Goal: Transaction & Acquisition: Purchase product/service

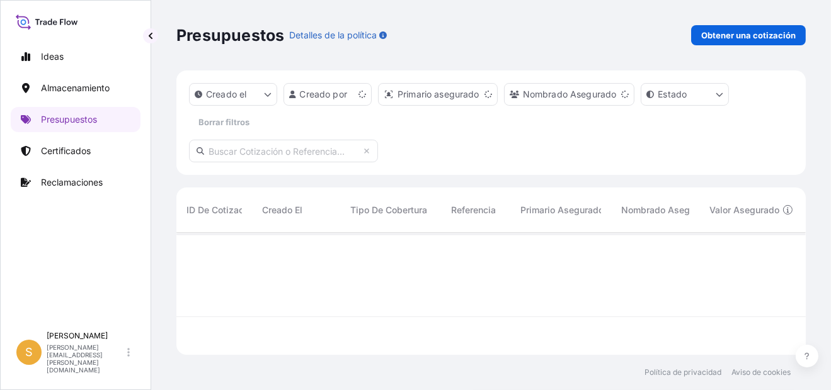
scroll to position [119, 619]
click at [729, 37] on p "Obtener una cotización" at bounding box center [748, 35] width 94 height 13
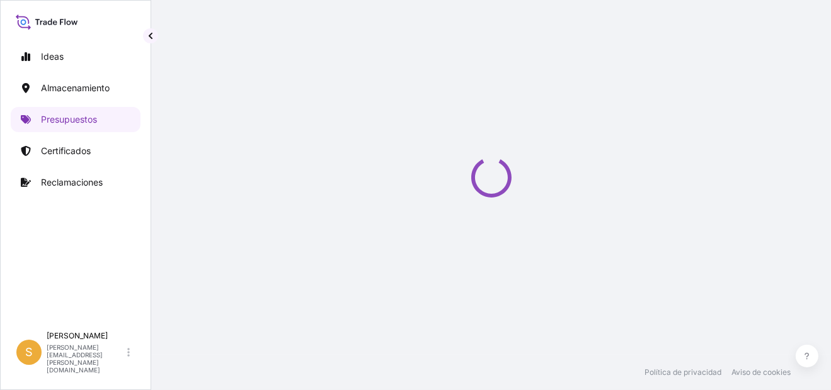
select select "Water"
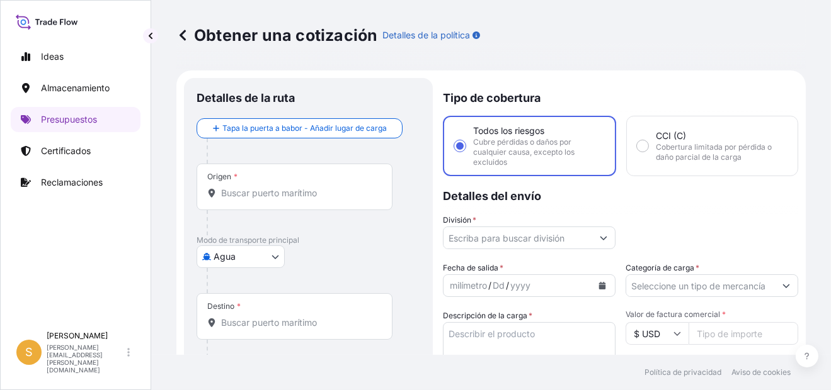
scroll to position [20, 0]
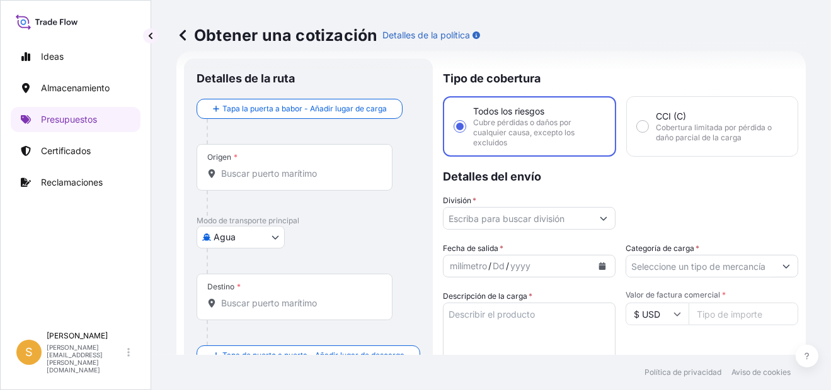
click at [249, 179] on div "Origen *" at bounding box center [295, 167] width 196 height 47
click at [249, 179] on input "Origen *" at bounding box center [299, 174] width 156 height 13
click at [274, 171] on input "Origen * Por favor, seleccione un origen" at bounding box center [299, 174] width 156 height 13
paste input "[GEOGRAPHIC_DATA],"
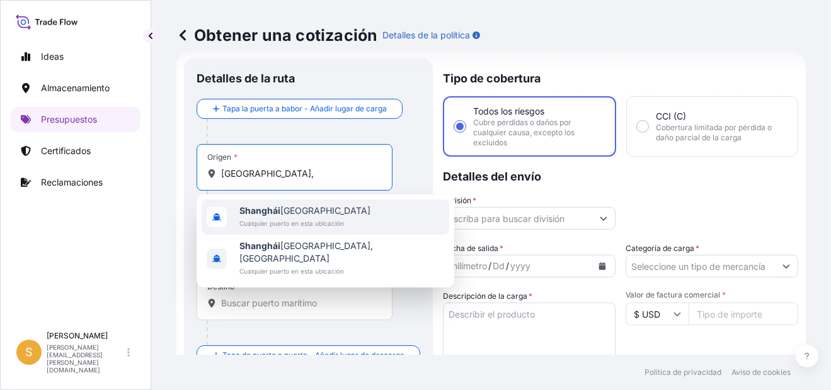
click at [282, 214] on span "Shanghái China" at bounding box center [304, 211] width 131 height 13
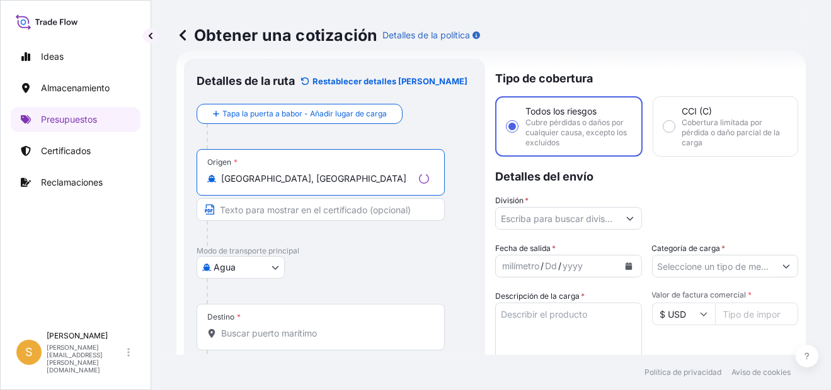
type input "[GEOGRAPHIC_DATA], [GEOGRAPHIC_DATA]"
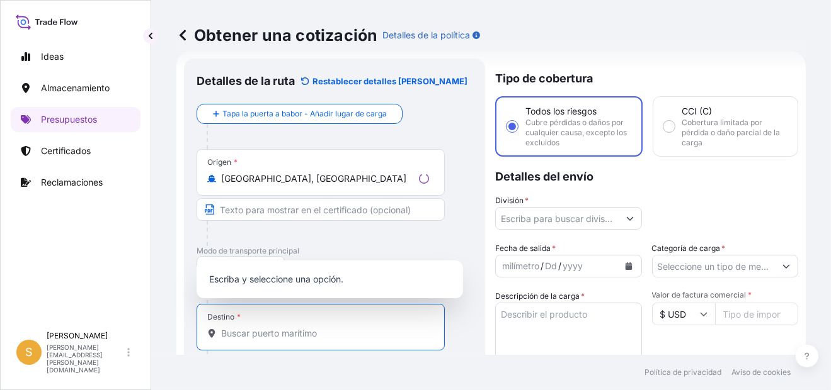
click at [258, 337] on input "Destino *" at bounding box center [325, 334] width 208 height 13
type input "c"
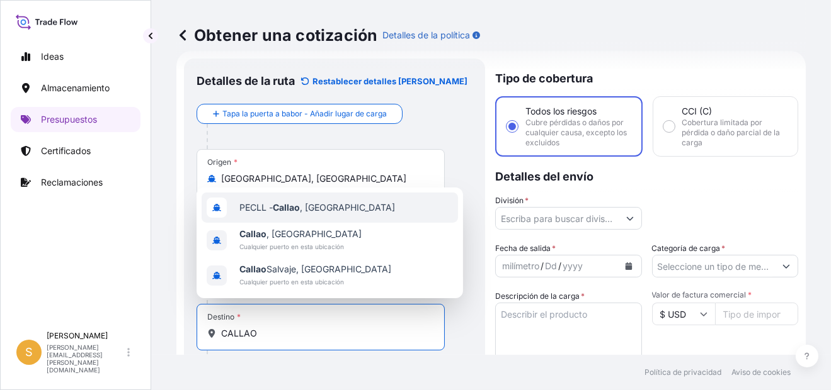
click at [331, 210] on div "PECLL - [GEOGRAPHIC_DATA] , [GEOGRAPHIC_DATA]" at bounding box center [330, 208] width 256 height 30
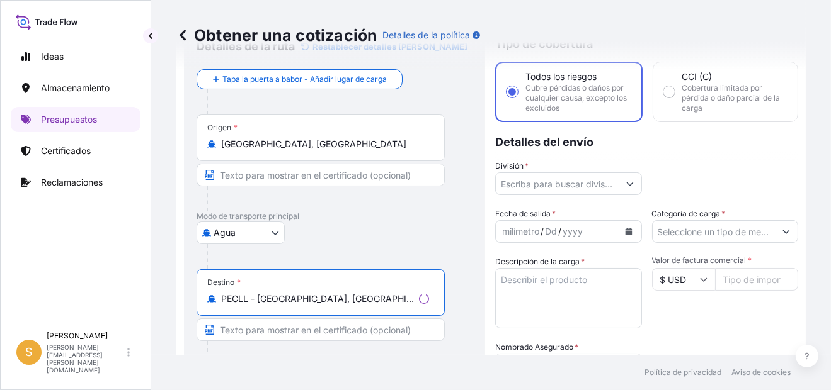
scroll to position [83, 0]
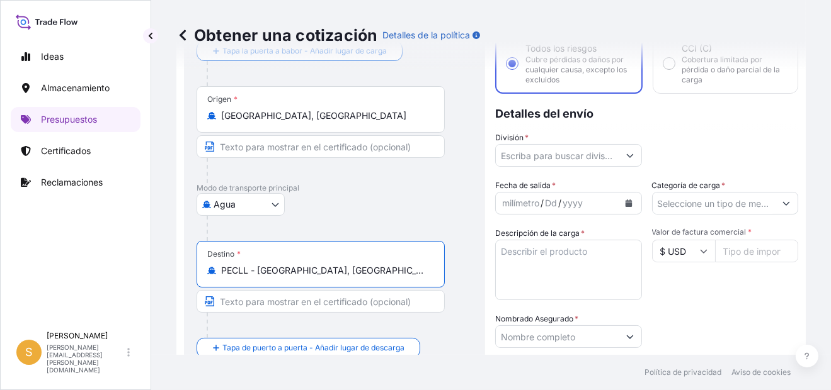
type input "PECLL - [GEOGRAPHIC_DATA], [GEOGRAPHIC_DATA]"
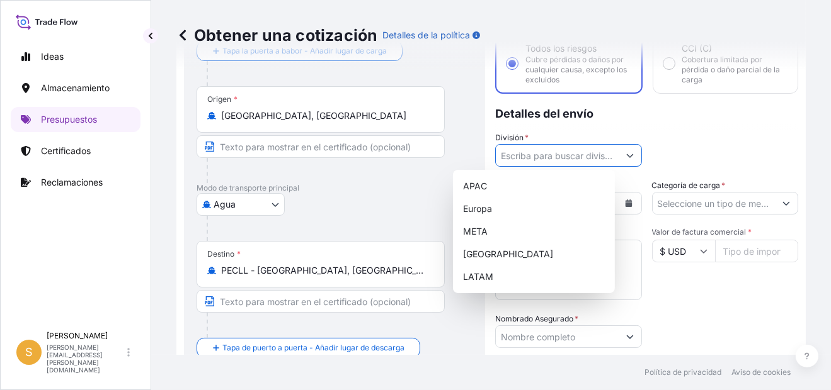
click at [567, 150] on input "División *" at bounding box center [557, 155] width 123 height 23
click at [485, 275] on div "LATAM" at bounding box center [534, 277] width 152 height 23
type input "LATAM"
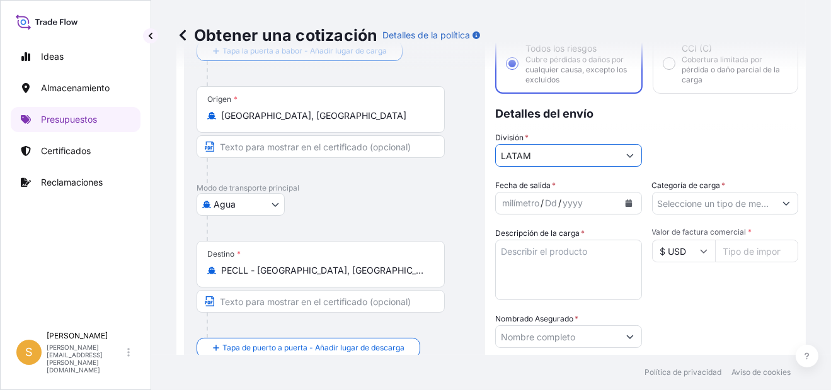
click at [703, 202] on input "Categoría de carga *" at bounding box center [713, 203] width 123 height 23
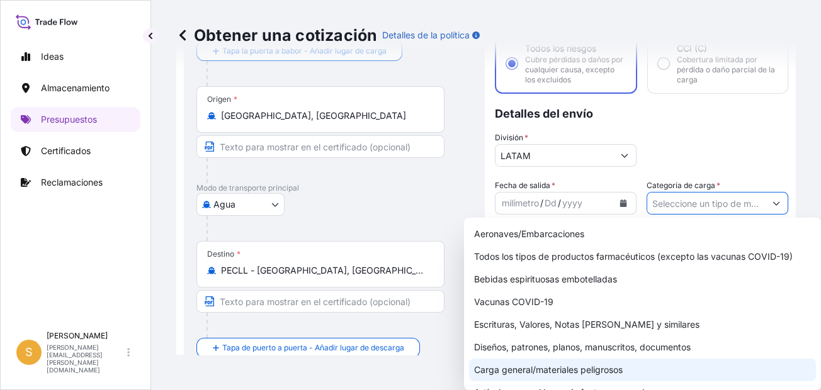
click at [567, 372] on div "Carga general/materiales peligrosos" at bounding box center [642, 370] width 347 height 23
type input "General Cargo/Hazardous Material"
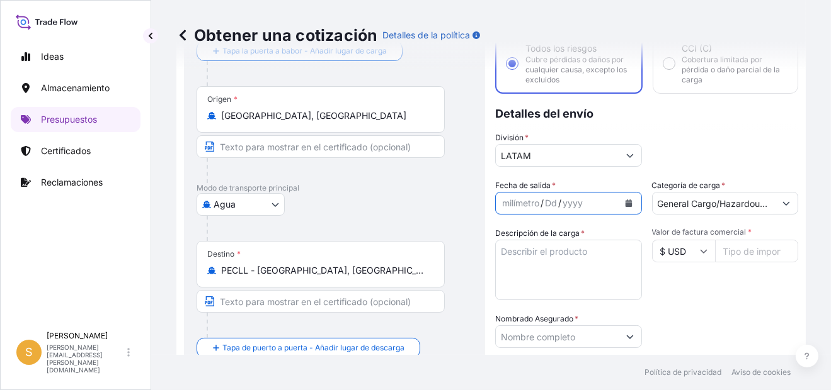
click at [625, 200] on icon "Calendario" at bounding box center [629, 204] width 8 height 8
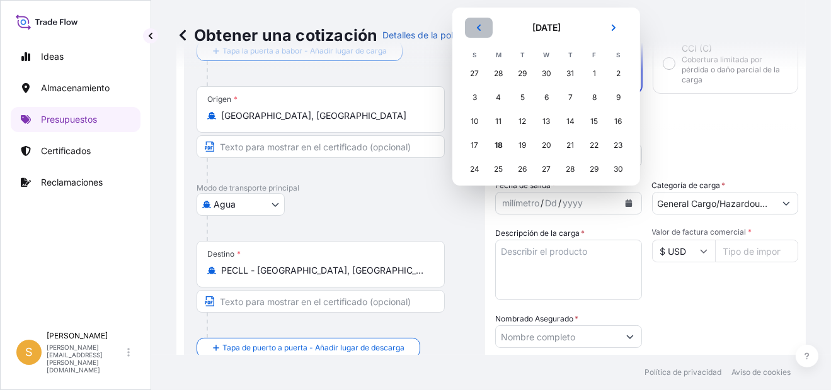
click at [480, 26] on icon "Anterior" at bounding box center [479, 28] width 8 height 8
click at [527, 169] on div "29" at bounding box center [522, 169] width 23 height 23
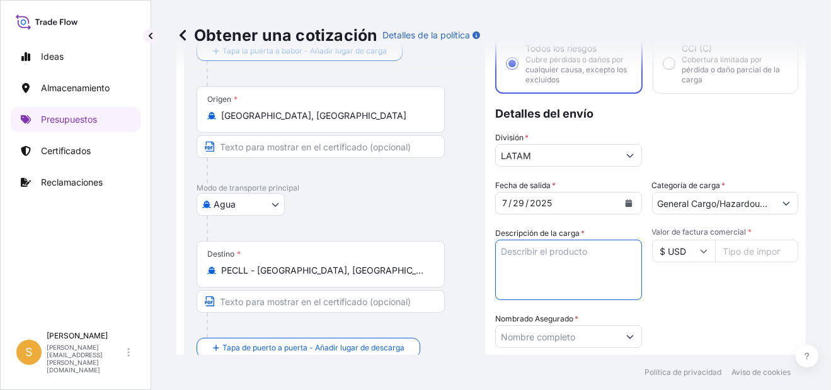
click at [521, 257] on textarea "Descripción de la carga *" at bounding box center [568, 270] width 147 height 60
click at [515, 266] on textarea "PRENDAS DE VESTIR" at bounding box center [568, 270] width 147 height 60
paste textarea "13 CARTONS"
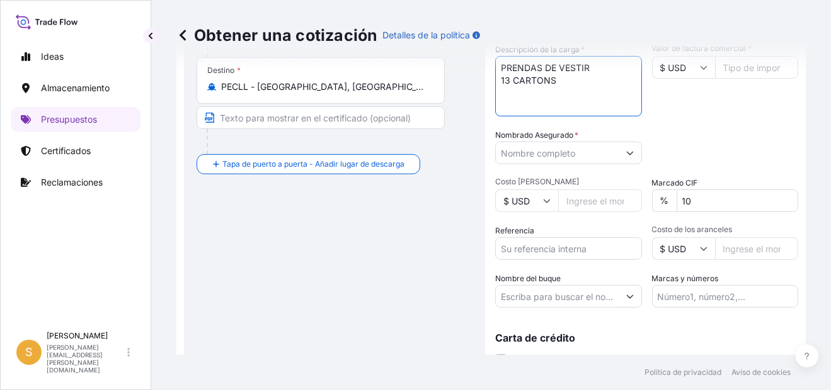
scroll to position [271, 0]
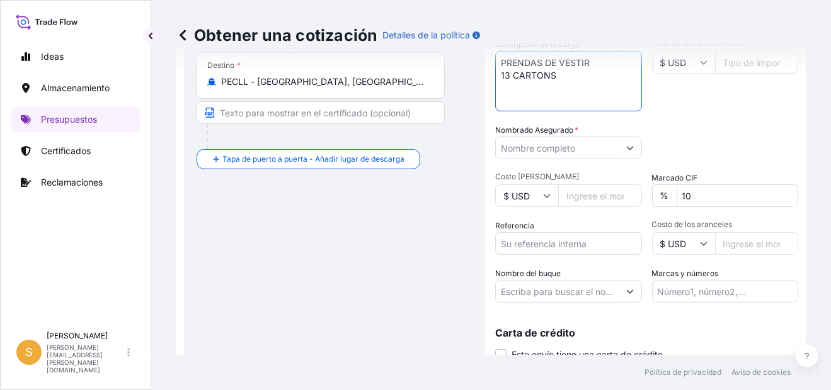
type textarea "PRENDAS DE VESTIR 13 CARTONS"
drag, startPoint x: 676, startPoint y: 196, endPoint x: 607, endPoint y: 206, distance: 70.6
click at [607, 206] on div "Fecha de salida * [DATE] Categoría de carga * General Cargo/Hazardous Material …" at bounding box center [646, 147] width 303 height 312
type input "1"
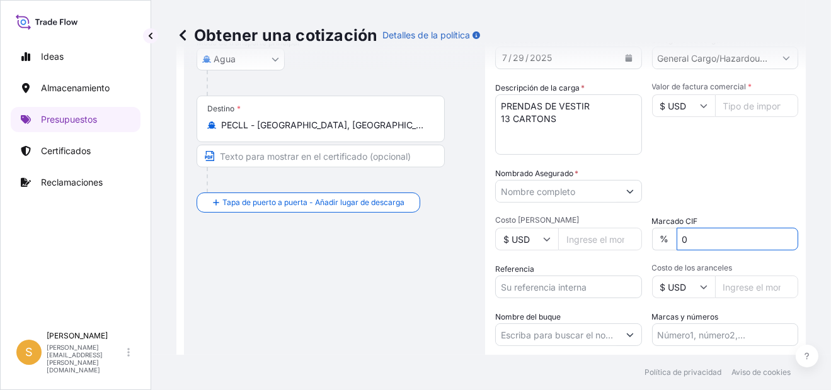
scroll to position [208, 0]
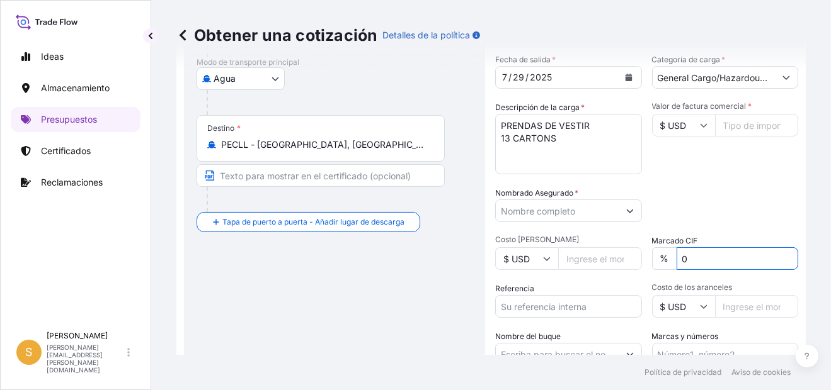
type input "0"
click at [715, 122] on input "Valor de factura comercial *" at bounding box center [757, 125] width 84 height 23
paste input "9764.68"
type input "9764.68"
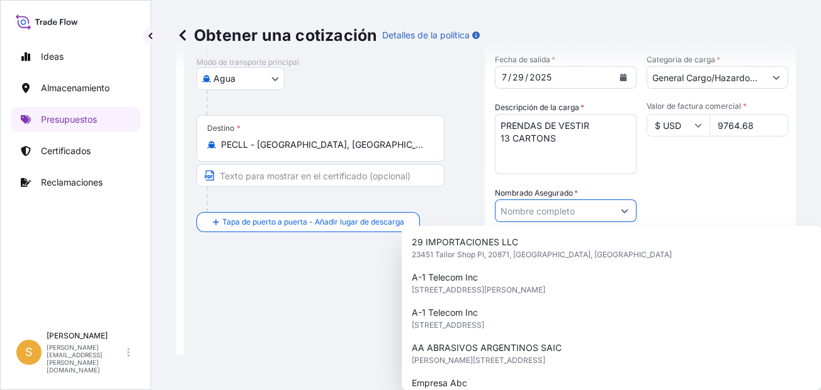
click at [563, 209] on input "Nombrado Asegurado *" at bounding box center [555, 211] width 118 height 23
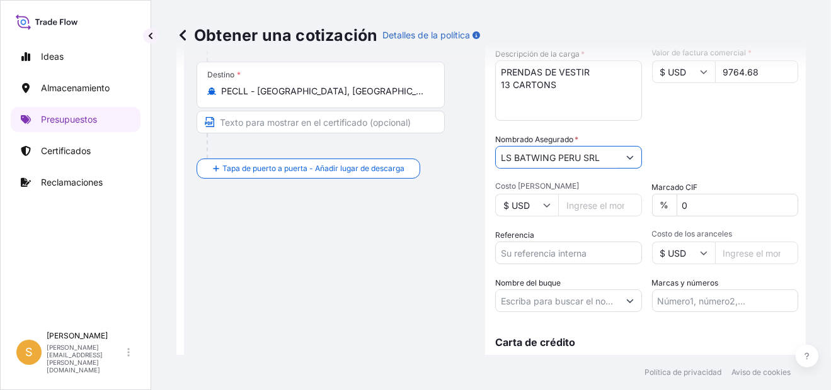
scroll to position [319, 0]
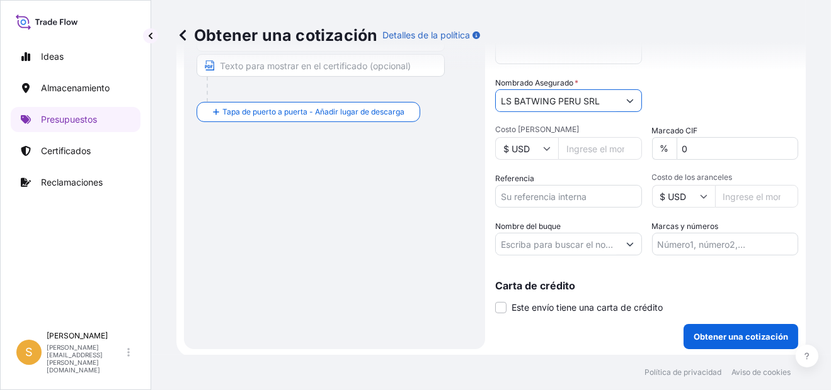
type input "LS BATWING PERU SRL"
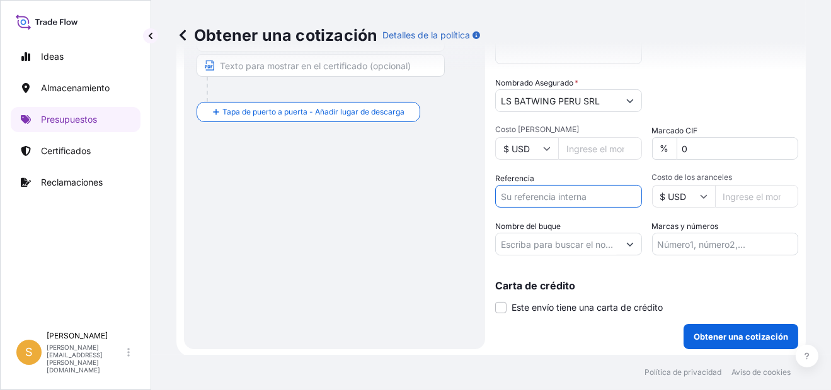
click at [519, 193] on input "Referencia" at bounding box center [568, 196] width 147 height 23
click at [519, 195] on input "Referencia" at bounding box center [568, 196] width 147 height 23
paste input "Factura 5078753913."
type input "Factura 5078753913."
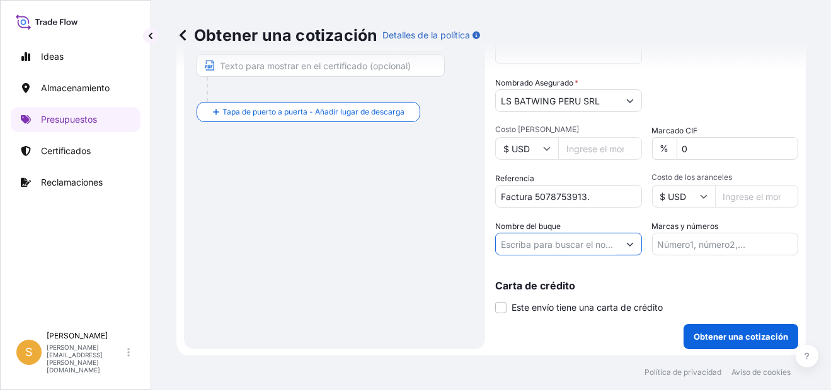
click at [545, 242] on input "Nombre del buque" at bounding box center [557, 244] width 123 height 23
click at [574, 246] on input "Nombre del buque" at bounding box center [557, 244] width 123 height 23
click at [536, 248] on input "Nombre del buque" at bounding box center [557, 244] width 123 height 23
paste input "EVER FASHION"
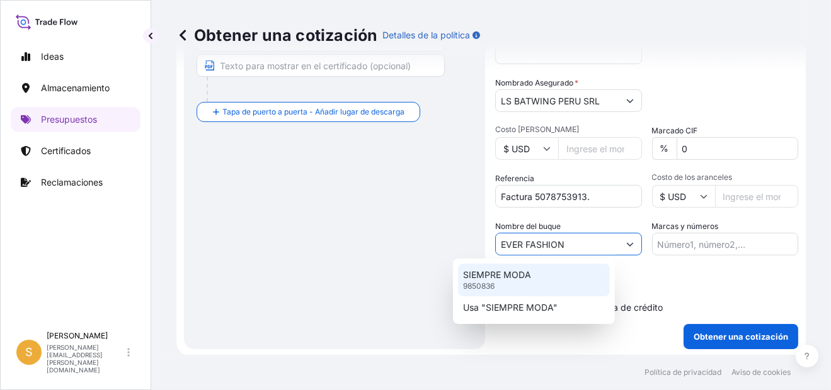
click at [511, 278] on p "SIEMPRE MODA" at bounding box center [497, 275] width 68 height 13
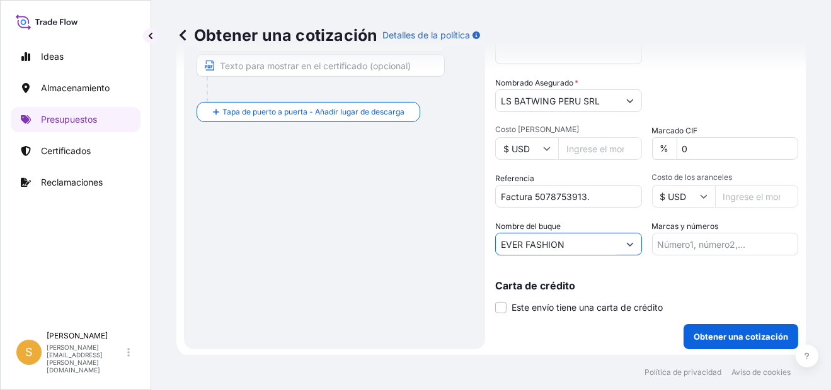
type input "EVER FASHION"
click at [670, 241] on input "Marcas y números" at bounding box center [725, 244] width 147 height 23
click at [770, 242] on input "PRIMA USD 40.00 // BL MAEULSE450741" at bounding box center [725, 244] width 147 height 23
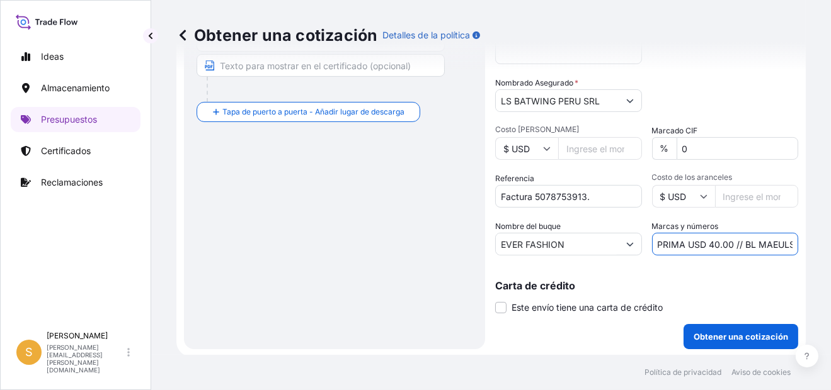
click at [770, 242] on input "PRIMA USD 40.00 // BL MAEULSE450741" at bounding box center [725, 244] width 147 height 23
paste input "S2501185016"
type input "PRIMA USD 40.00 // BL S2501185016"
click at [764, 292] on div "Carta de crédito Este envío tiene una carta de crédito Letter of credit * Lette…" at bounding box center [646, 297] width 303 height 33
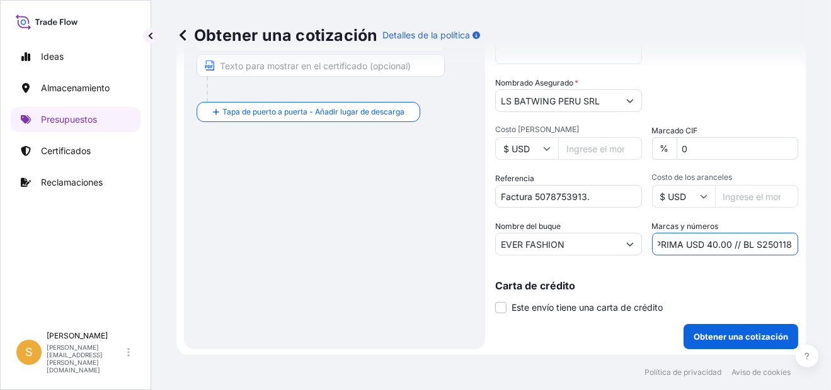
scroll to position [0, 0]
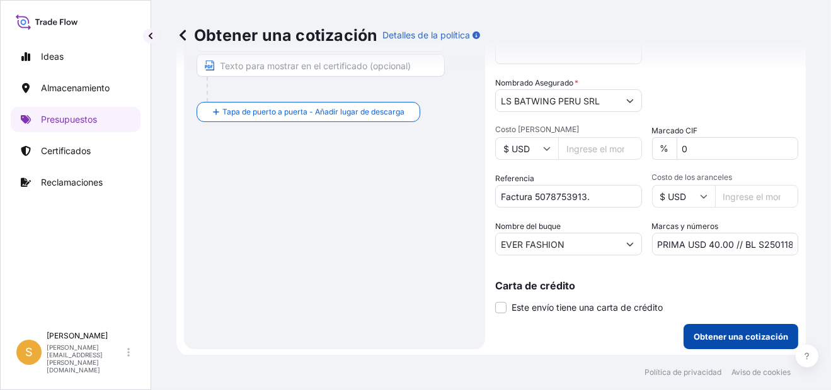
click at [726, 333] on p "Obtener una cotización" at bounding box center [740, 337] width 94 height 13
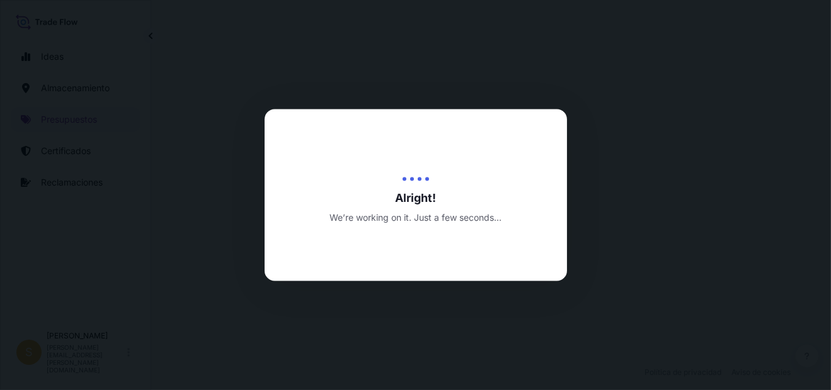
select select "Water"
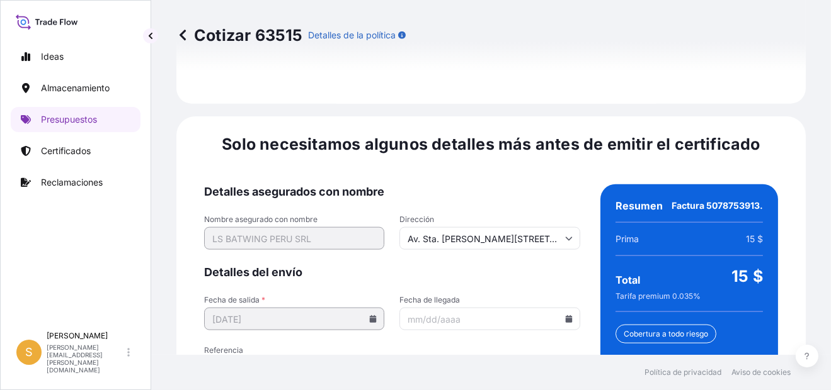
scroll to position [1986, 0]
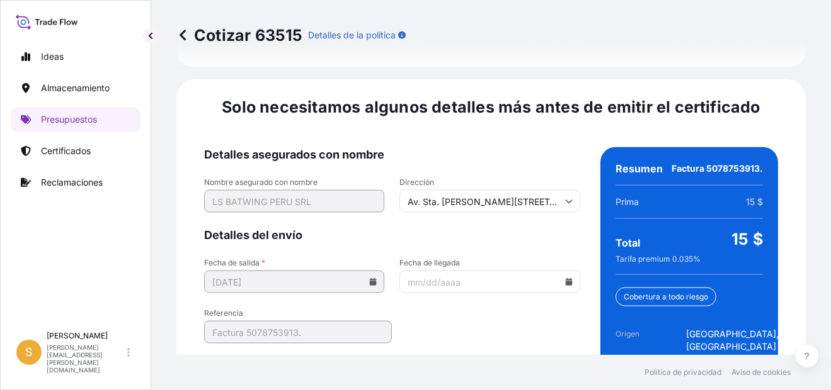
click at [565, 278] on icon at bounding box center [569, 282] width 8 height 8
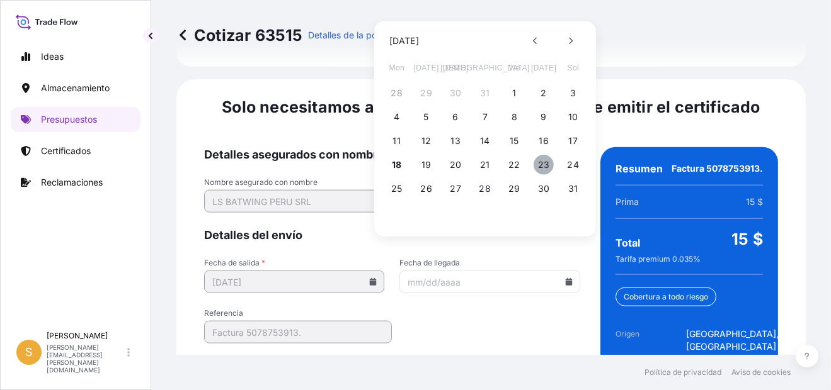
click at [542, 161] on button "23" at bounding box center [543, 165] width 20 height 20
type input "[DATE]"
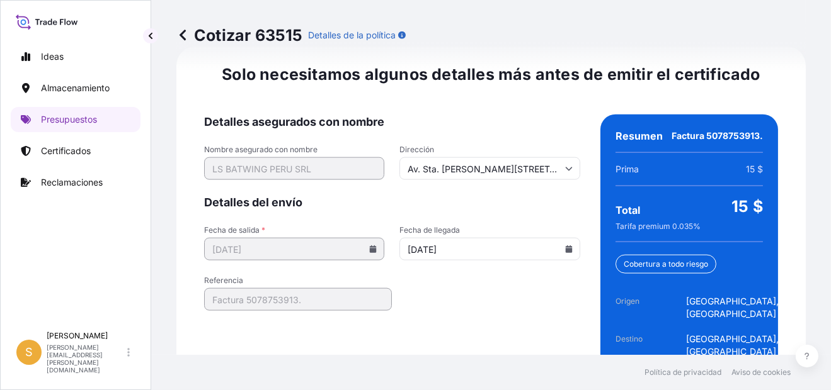
scroll to position [2037, 0]
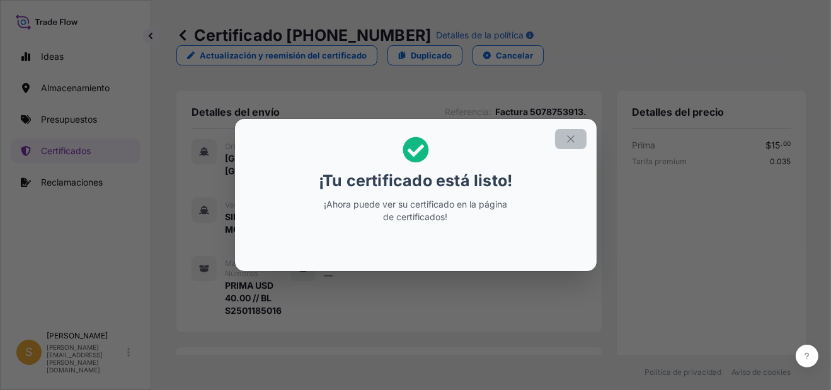
click at [572, 139] on icon "button" at bounding box center [570, 139] width 11 height 11
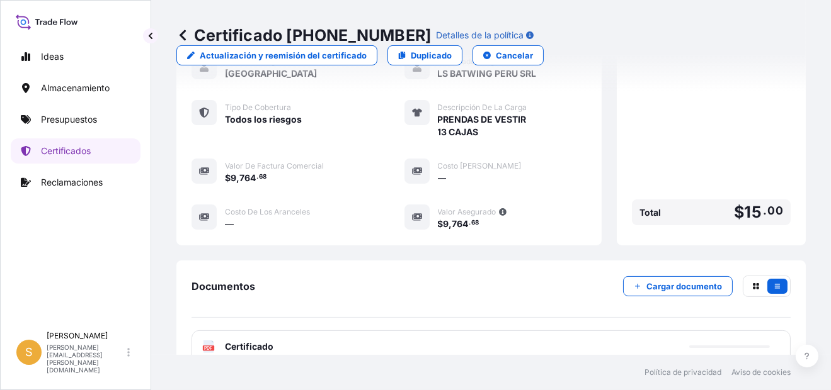
scroll to position [440, 0]
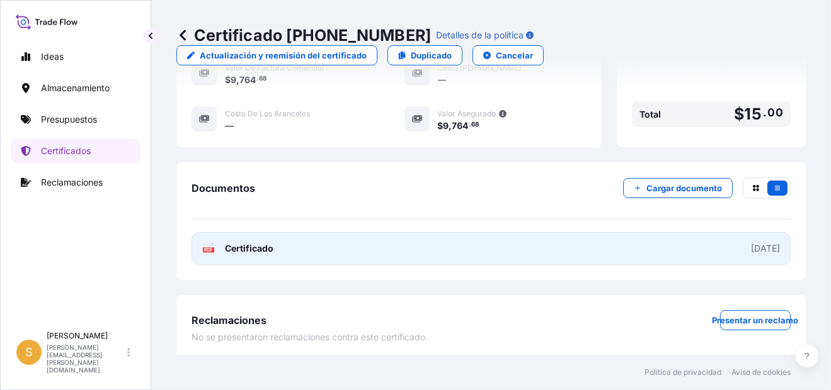
click at [266, 249] on span "Certificado" at bounding box center [249, 248] width 48 height 13
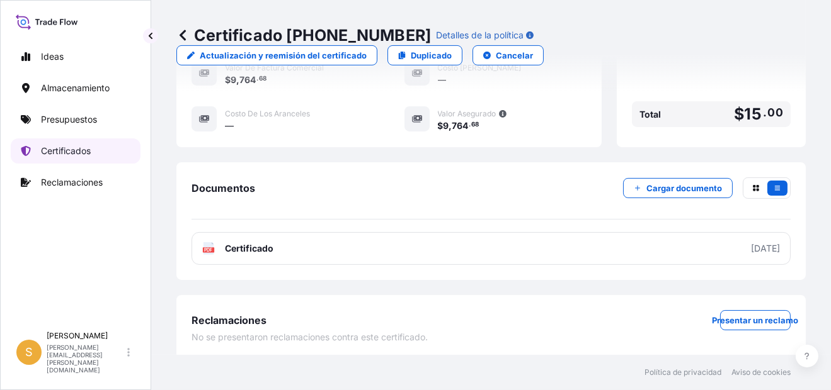
click at [60, 153] on p "Certificados" at bounding box center [66, 151] width 50 height 13
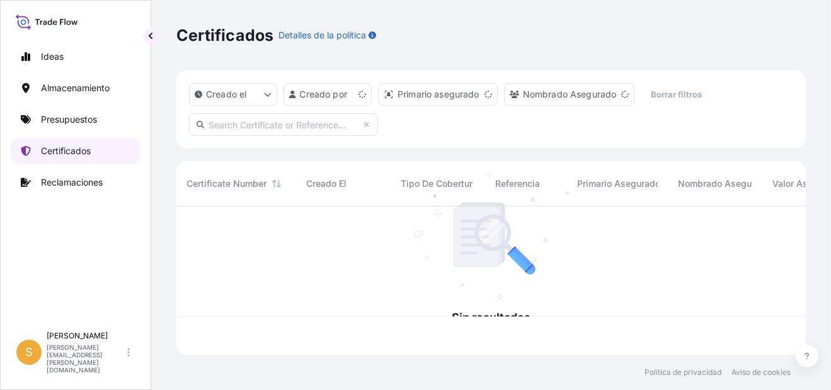
scroll to position [146, 619]
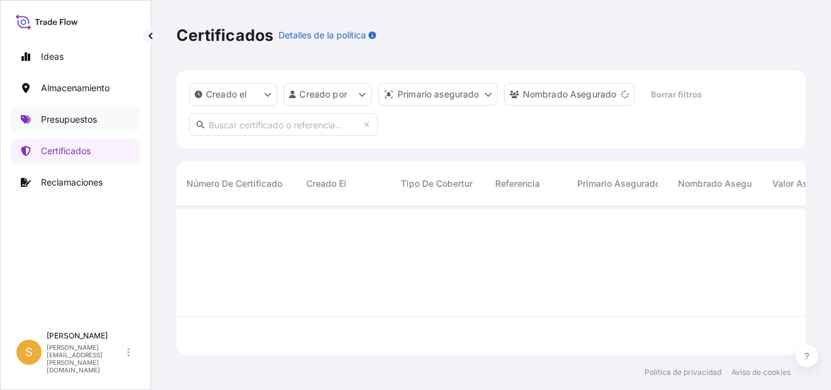
click at [82, 116] on p "Presupuestos" at bounding box center [69, 119] width 56 height 13
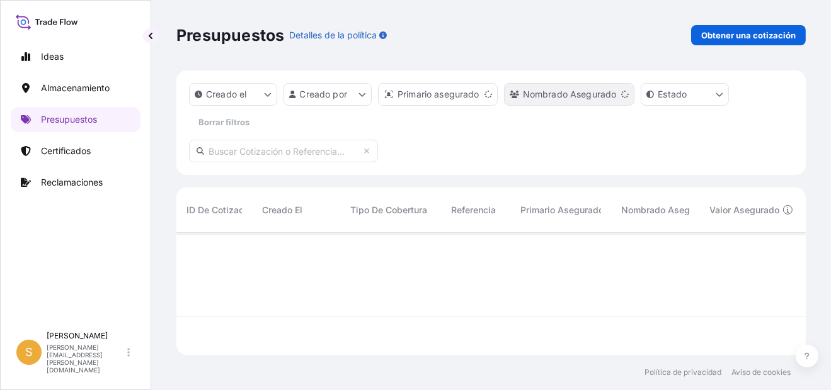
scroll to position [119, 619]
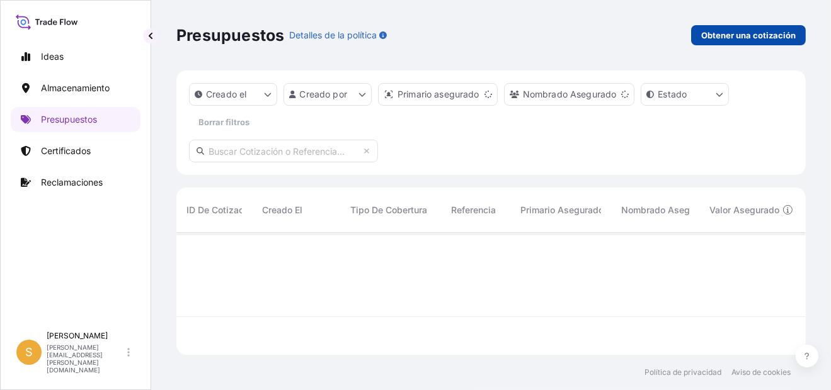
click at [699, 38] on link "Obtener una cotización" at bounding box center [748, 35] width 115 height 20
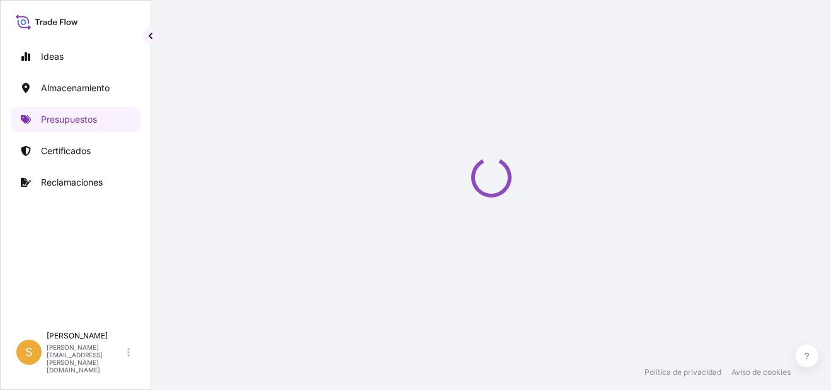
select select "Water"
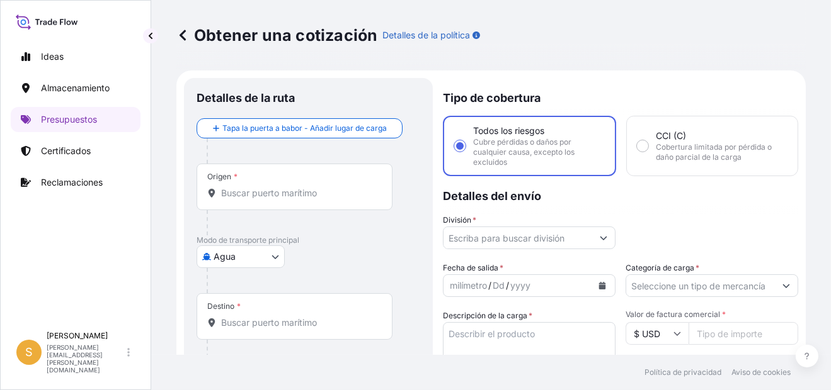
scroll to position [20, 0]
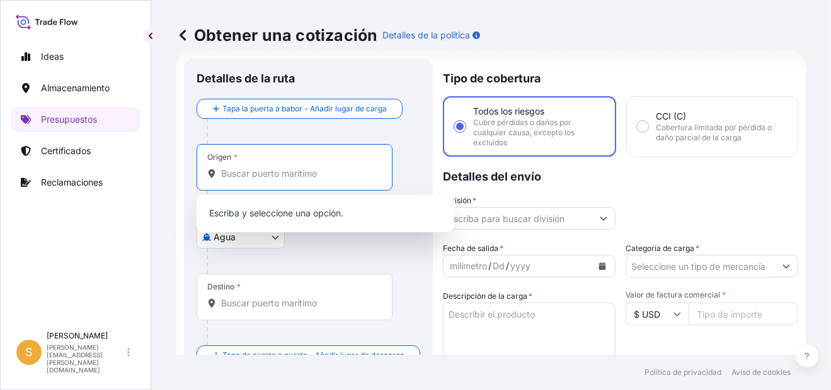
click at [254, 176] on input "Origen *" at bounding box center [299, 174] width 156 height 13
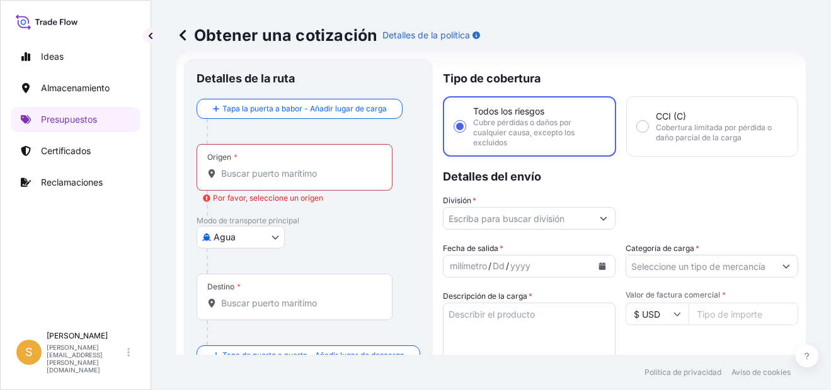
click at [292, 178] on input "Origen * Por favor, seleccione un origen" at bounding box center [299, 174] width 156 height 13
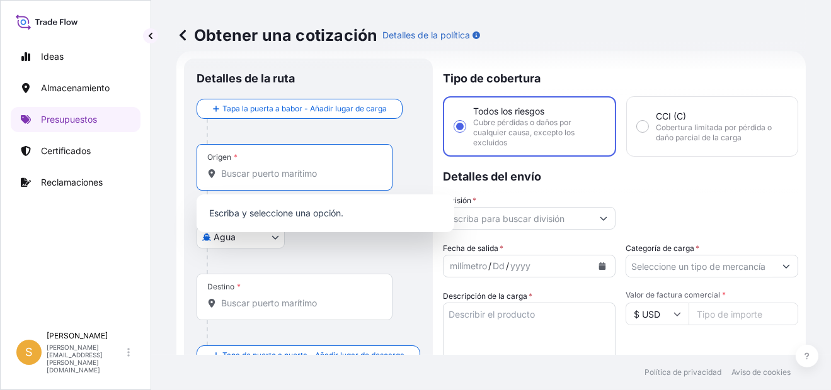
paste input "[GEOGRAPHIC_DATA]"
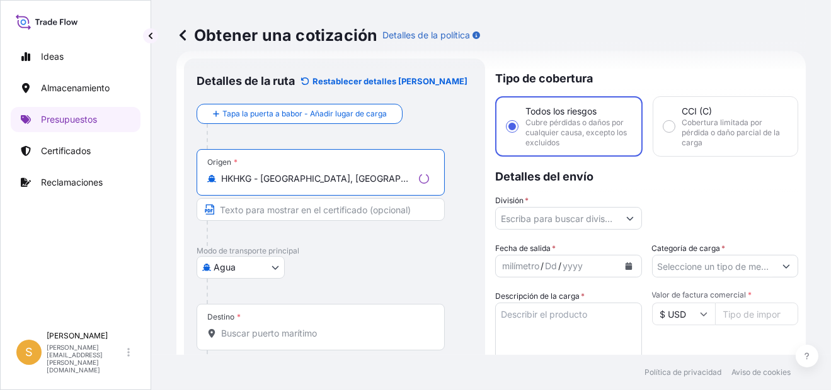
type input "HKHKG - [GEOGRAPHIC_DATA], [GEOGRAPHIC_DATA]"
click at [265, 331] on input "Destino *" at bounding box center [325, 334] width 208 height 13
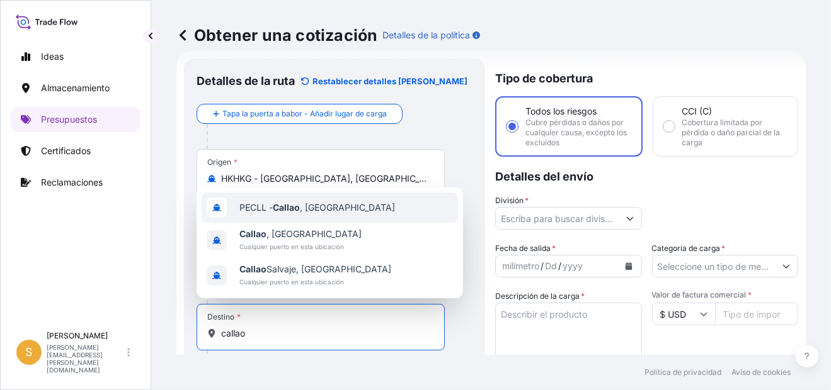
click at [314, 204] on span "PECLL - [GEOGRAPHIC_DATA] , [GEOGRAPHIC_DATA]" at bounding box center [317, 208] width 156 height 13
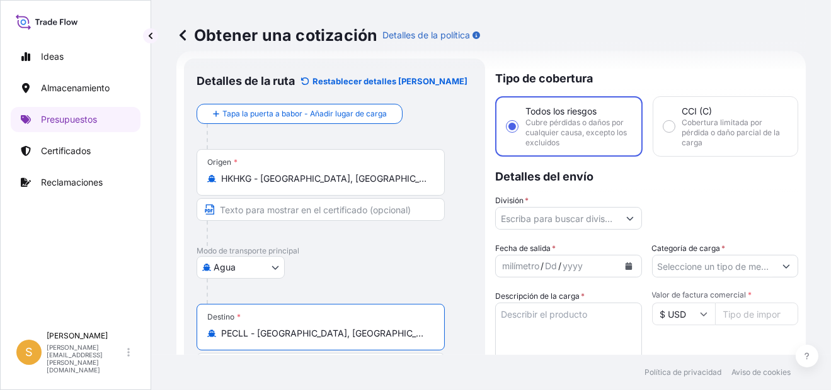
type input "PECLL - [GEOGRAPHIC_DATA], [GEOGRAPHIC_DATA]"
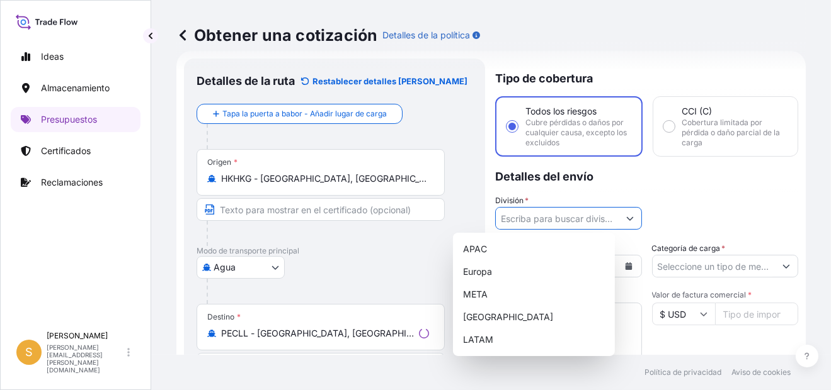
click at [560, 215] on input "División *" at bounding box center [557, 218] width 123 height 23
click at [479, 344] on div "LATAM" at bounding box center [534, 340] width 152 height 23
type input "LATAM"
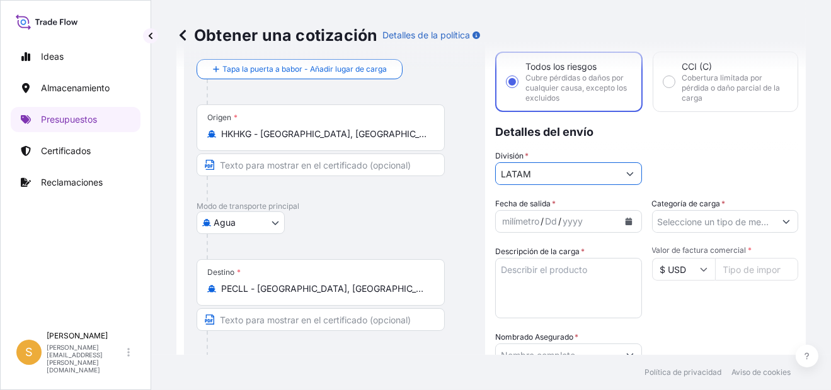
scroll to position [83, 0]
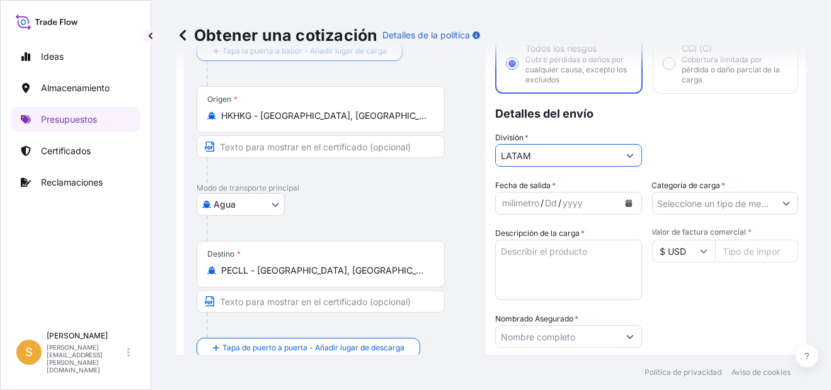
click at [625, 200] on icon "Calendario" at bounding box center [628, 204] width 7 height 8
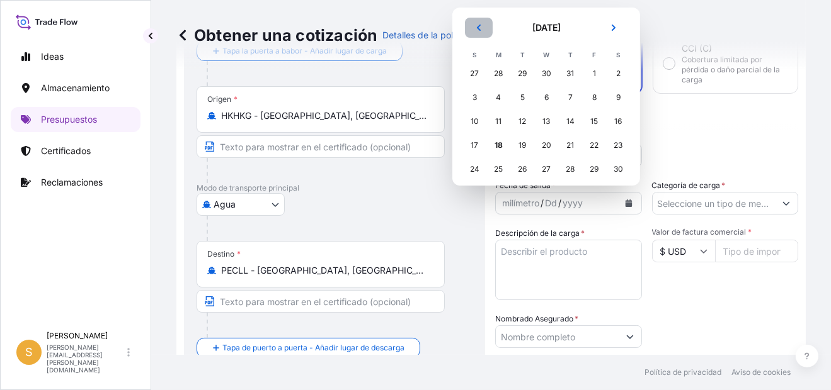
click at [478, 24] on icon "Anterior" at bounding box center [479, 28] width 8 height 8
click at [620, 123] on div "19" at bounding box center [618, 121] width 23 height 23
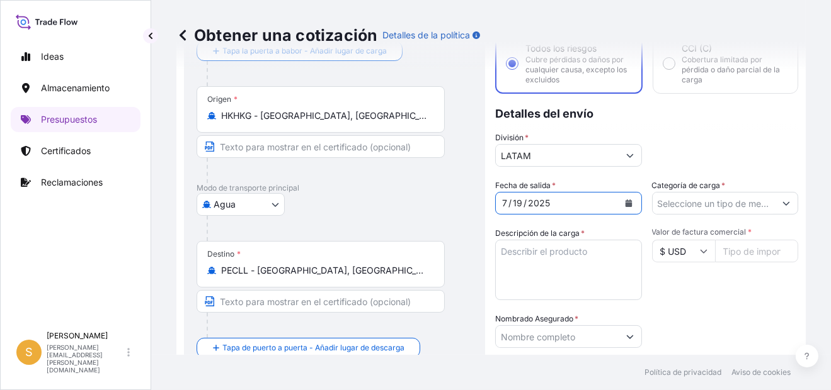
click at [566, 260] on textarea "Descripción de la carga *" at bounding box center [568, 270] width 147 height 60
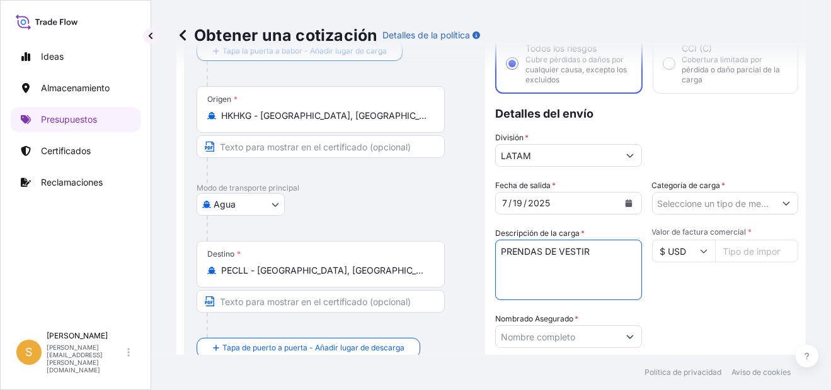
type textarea "PRENDAS DE VESTIR"
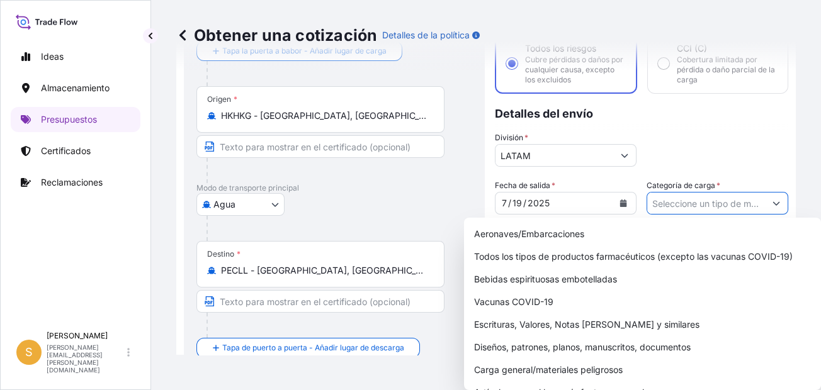
click at [692, 205] on input "Categoría de carga *" at bounding box center [706, 203] width 118 height 23
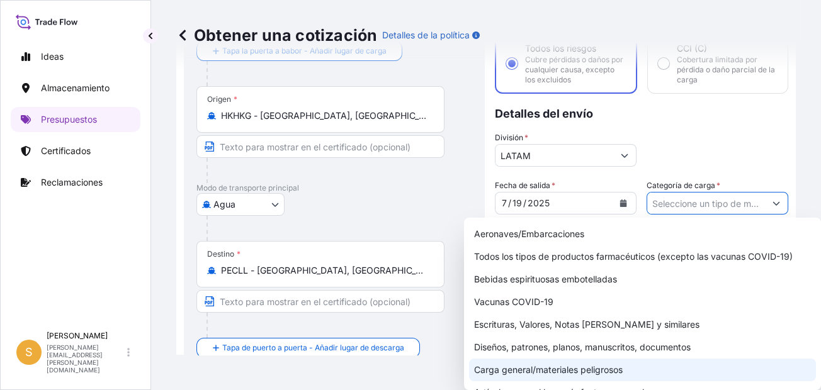
click at [601, 373] on div "Carga general/materiales peligrosos" at bounding box center [642, 370] width 347 height 23
type input "General Cargo/Hazardous Material"
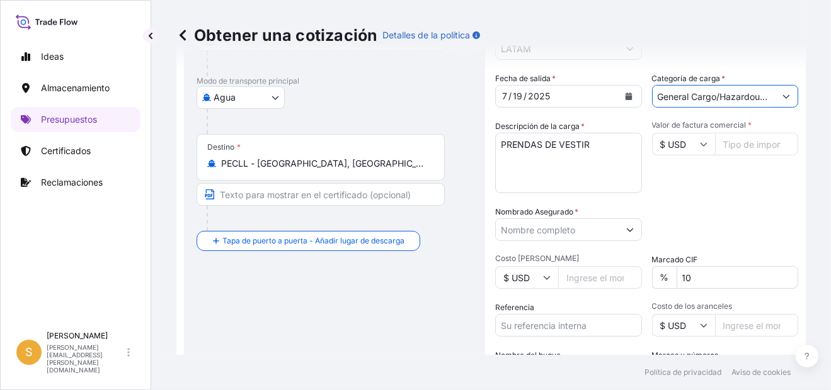
scroll to position [208, 0]
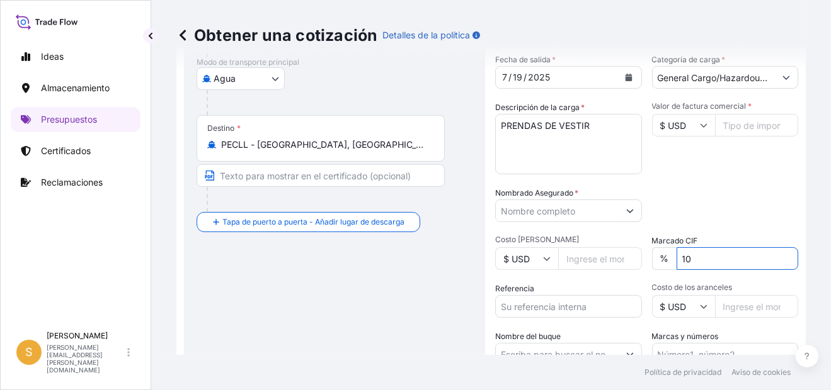
drag, startPoint x: 679, startPoint y: 257, endPoint x: 629, endPoint y: 262, distance: 50.6
click at [652, 261] on div "% 10" at bounding box center [725, 259] width 147 height 23
type input "10"
click at [671, 200] on div "Packing Category Type to search a container mode Seleccione primero un medio de…" at bounding box center [725, 204] width 147 height 35
click at [715, 122] on input "Valor de factura comercial *" at bounding box center [757, 125] width 84 height 23
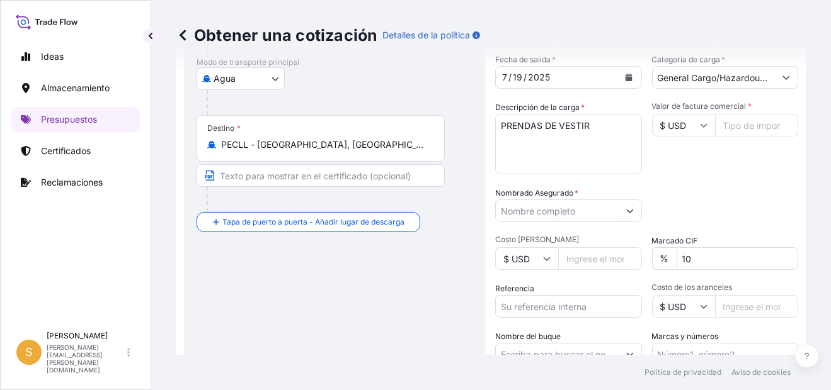
click at [720, 118] on input "Valor de factura comercial *" at bounding box center [757, 125] width 84 height 23
paste input "5015.65"
type input "5015.65"
click at [525, 156] on textarea "PRENDAS DE VESTIR" at bounding box center [568, 144] width 147 height 60
click at [554, 130] on textarea "PRENDAS DE VESTIR" at bounding box center [568, 144] width 147 height 60
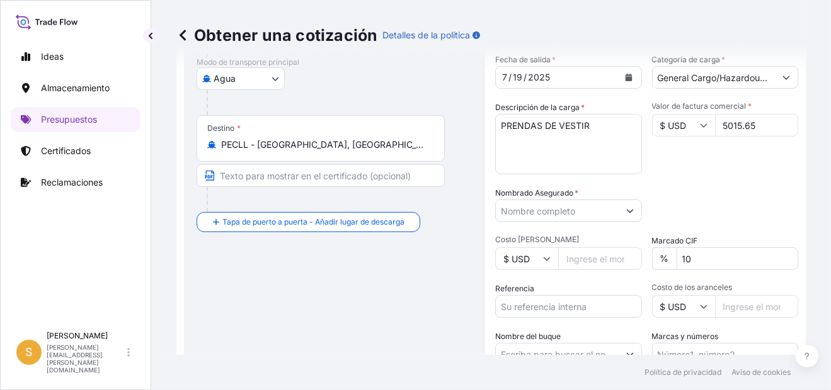
click at [519, 139] on textarea "PRENDAS DE VESTIR" at bounding box center [568, 144] width 147 height 60
paste textarea "2 PALLETS - 31 CARTONS"
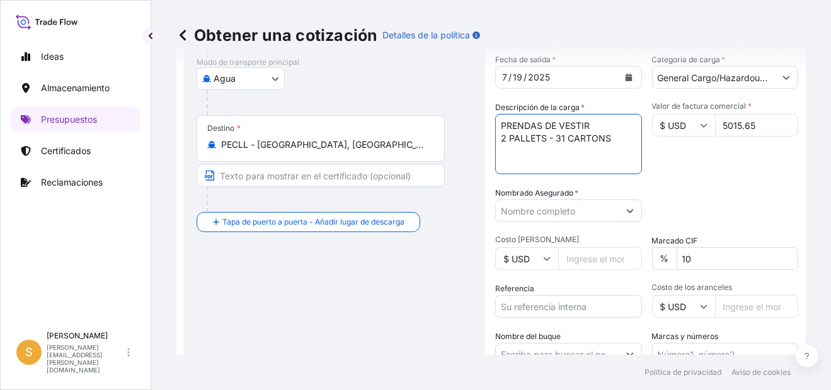
type textarea "PRENDAS DE VESTIR 2 PALLETS - 31 CARTONS"
click at [538, 206] on input "Nombrado Asegurado *" at bounding box center [557, 211] width 123 height 23
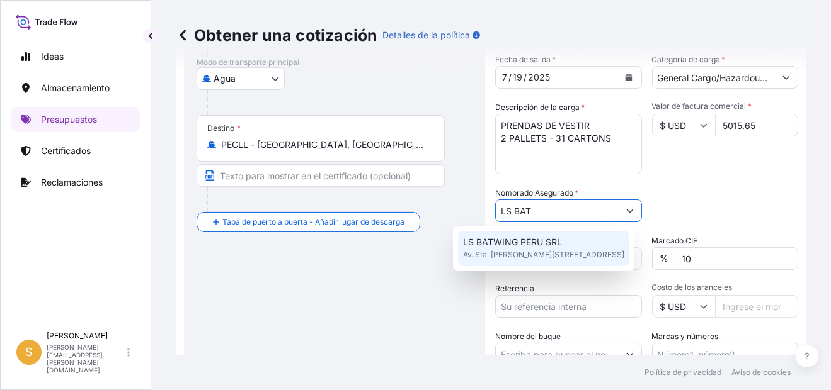
click at [528, 250] on span "Av. Sta. [PERSON_NAME][STREET_ADDRESS]" at bounding box center [543, 255] width 161 height 13
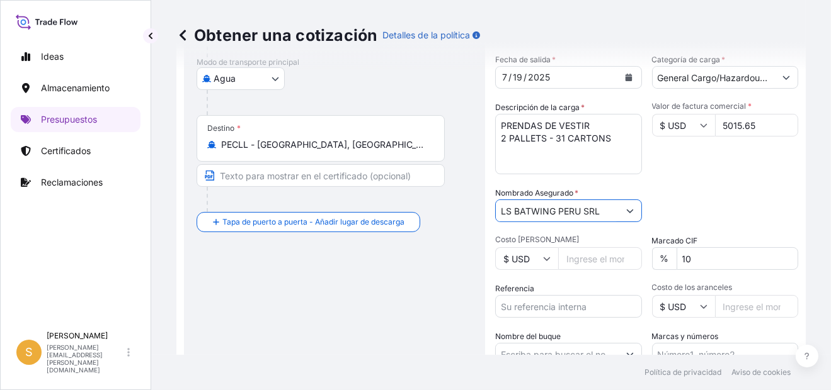
type input "LS BATWING PERU SRL"
click at [658, 205] on div "Packing Category Type to search a container mode Seleccione primero un medio de…" at bounding box center [725, 204] width 147 height 35
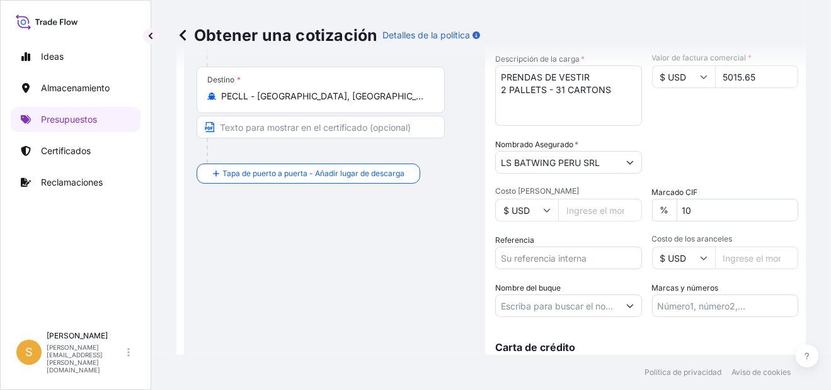
scroll to position [319, 0]
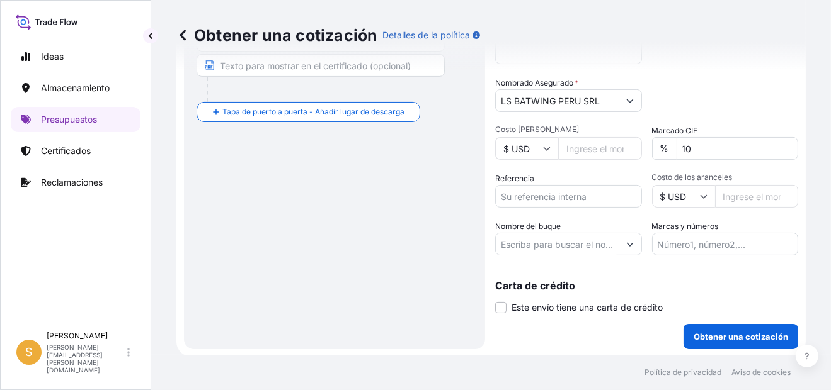
click at [526, 196] on input "Referencia" at bounding box center [568, 196] width 147 height 23
click at [565, 193] on input "Referencia" at bounding box center [568, 196] width 147 height 23
paste input "Facturas 5077726704, 5077726654."
type input "Facturas 5077726704, 5077726654."
click at [560, 175] on div "Referencia Facturas 5077726704, 5077726654." at bounding box center [568, 190] width 147 height 35
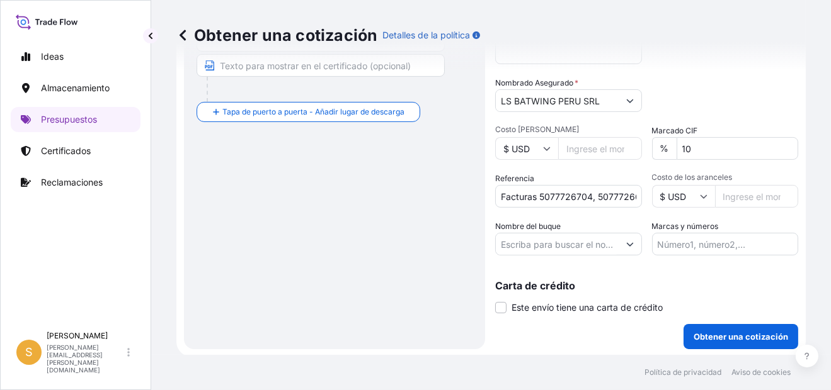
click at [530, 244] on input "Nombre del buque" at bounding box center [557, 244] width 123 height 23
paste input "MSC [PERSON_NAME]"
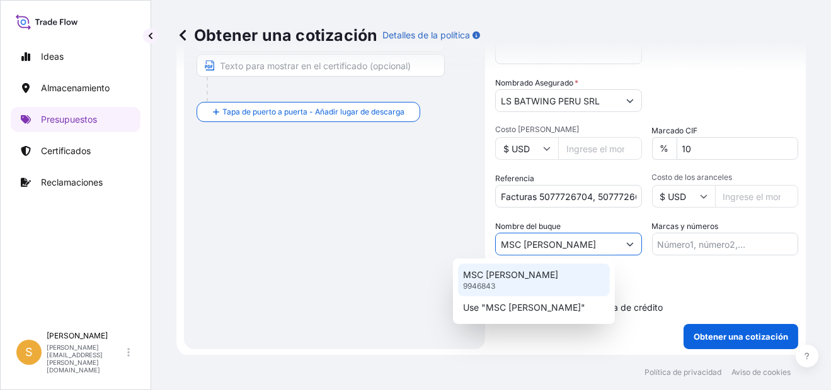
click at [514, 281] on p "MSC [PERSON_NAME]" at bounding box center [510, 275] width 95 height 13
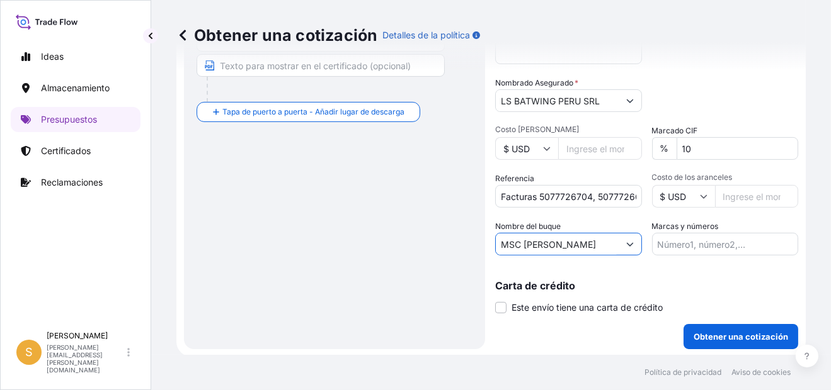
type input "MSC [PERSON_NAME]"
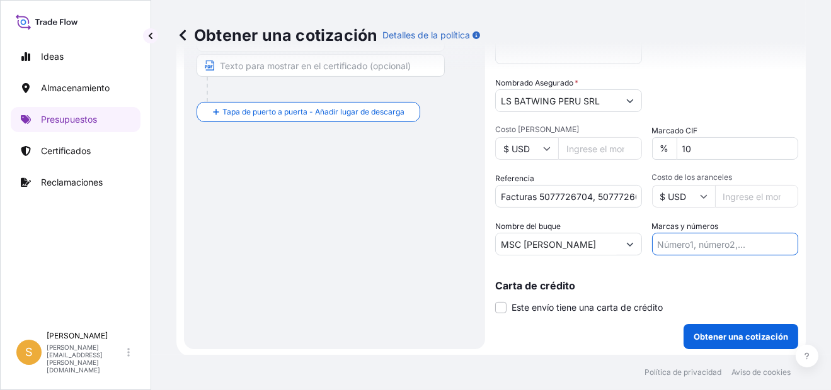
click at [685, 239] on input "Marcas y números" at bounding box center [725, 244] width 147 height 23
click at [746, 245] on input "PRIMA USD 40.00 // BL MAEULSE450741" at bounding box center [725, 244] width 147 height 23
paste input "S2501155484"
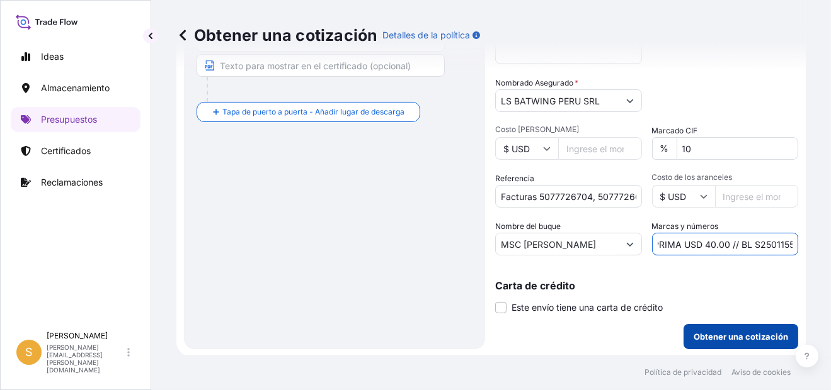
type input "PRIMA USD 40.00 // BL S2501155484"
click at [739, 334] on p "Obtener una cotización" at bounding box center [740, 337] width 94 height 13
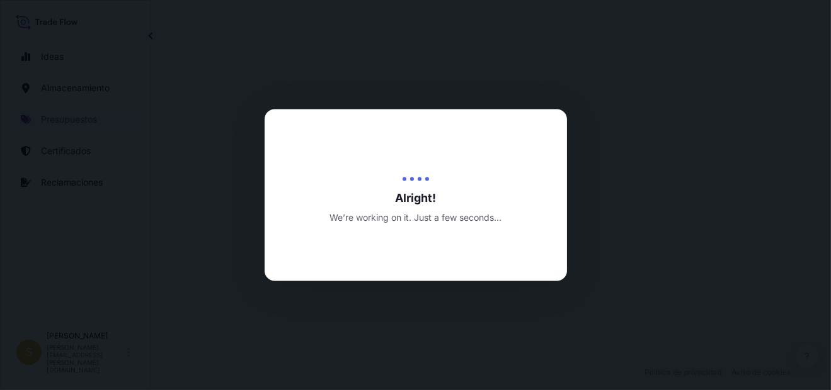
select select "Water"
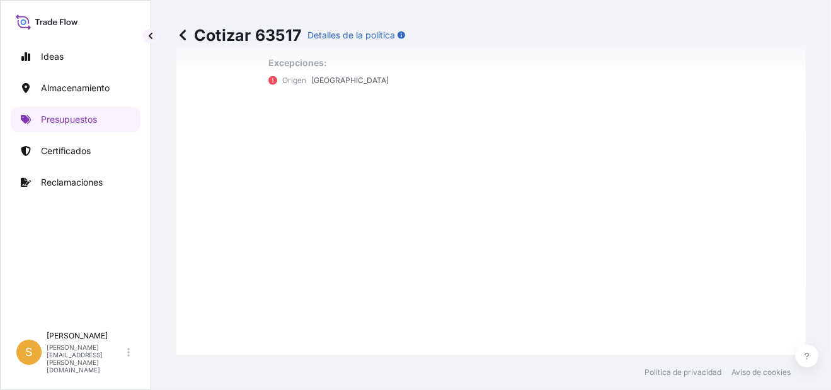
scroll to position [1160, 0]
